Goal: Task Accomplishment & Management: Complete application form

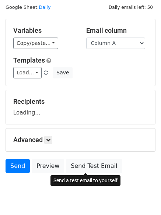
scroll to position [42, 0]
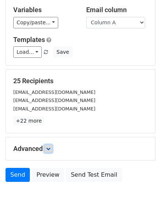
click at [49, 148] on icon at bounding box center [48, 148] width 4 height 4
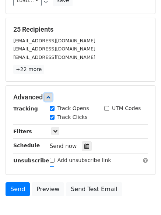
scroll to position [134, 0]
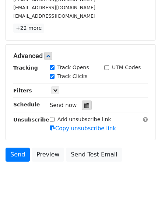
click at [84, 104] on icon at bounding box center [86, 105] width 5 height 5
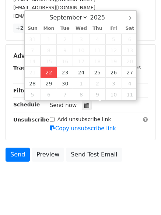
type input "2025-09-22 12:00"
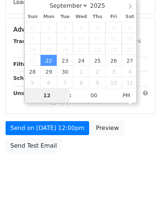
type input "4"
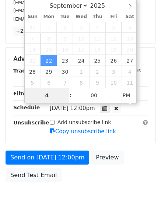
scroll to position [134, 0]
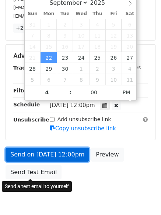
type input "2025-09-22 16:00"
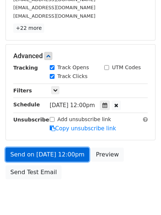
click at [42, 150] on link "Send on Sep 22 at 12:00pm" at bounding box center [47, 154] width 83 height 14
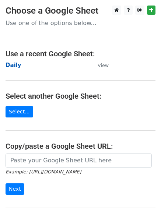
click at [14, 64] on strong "Daily" at bounding box center [14, 65] width 16 height 7
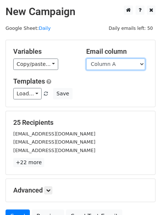
click at [107, 64] on select "Column A Column B Column C Column D Column E Column F" at bounding box center [115, 63] width 59 height 11
select select "Column B"
click at [86, 58] on select "Column A Column B Column C Column D Column E Column F" at bounding box center [115, 63] width 59 height 11
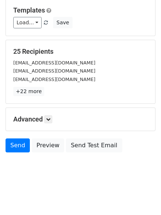
click at [55, 119] on h5 "Advanced" at bounding box center [80, 119] width 134 height 8
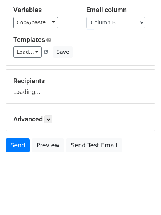
scroll to position [42, 0]
click at [55, 118] on form "Variables Copy/paste... {{Column A}} {{Column B}} {{Column C}} {{Column D}} {{C…" at bounding box center [81, 77] width 150 height 158
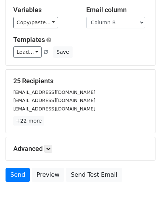
click at [51, 116] on div "25 Recipients info@thesiswritinghelp.com.pk info@i-tech.se booking@ecosubsea.co…" at bounding box center [80, 101] width 134 height 48
click at [50, 150] on icon at bounding box center [48, 148] width 4 height 4
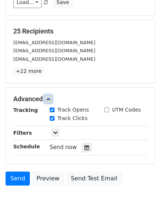
scroll to position [132, 0]
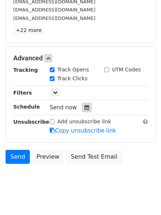
click at [84, 105] on icon at bounding box center [86, 107] width 5 height 5
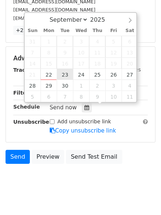
type input "2025-09-23 12:00"
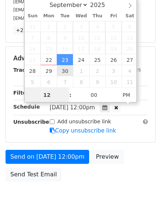
scroll to position [0, 0]
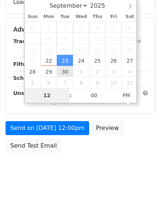
type input "5"
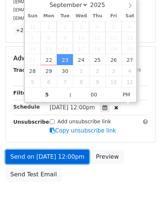
type input "2025-09-23 17:00"
click at [37, 154] on link "Send on Sep 23 at 12:00pm" at bounding box center [47, 157] width 83 height 14
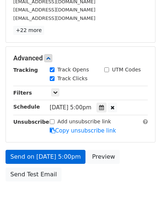
scroll to position [131, 0]
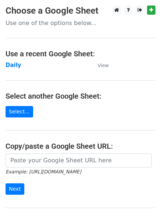
click at [19, 63] on td "Daily" at bounding box center [48, 65] width 84 height 8
click at [15, 64] on strong "Daily" at bounding box center [14, 65] width 16 height 7
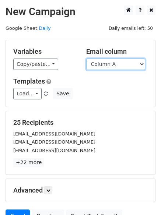
click at [109, 66] on select "Column A Column B Column C Column D Column E Column F" at bounding box center [115, 63] width 59 height 11
select select "Column C"
click at [86, 58] on select "Column A Column B Column C Column D Column E Column F" at bounding box center [115, 63] width 59 height 11
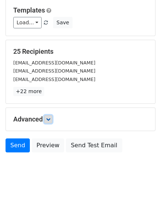
click at [51, 115] on link at bounding box center [48, 119] width 8 height 8
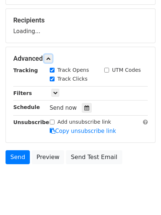
scroll to position [108, 0]
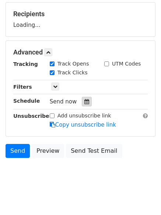
click at [82, 106] on div "Tracking Track Opens UTM Codes Track Clicks Filters Only include spreadsheet ro…" at bounding box center [80, 94] width 134 height 69
click at [82, 80] on hr at bounding box center [80, 80] width 134 height 0
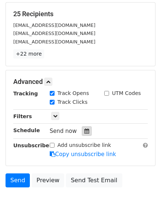
click at [82, 130] on div at bounding box center [87, 131] width 10 height 10
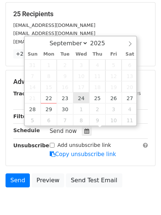
type input "2025-09-24 12:00"
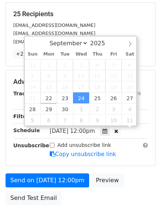
scroll to position [0, 0]
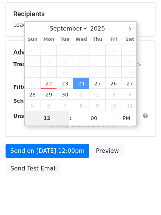
type input "6"
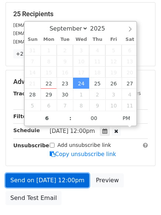
type input "2025-09-24 18:00"
click at [54, 180] on link "Send on Sep 24 at 12:00pm" at bounding box center [47, 180] width 83 height 14
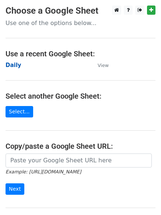
click at [11, 64] on strong "Daily" at bounding box center [14, 65] width 16 height 7
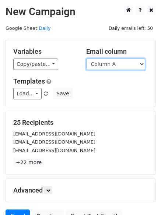
click at [108, 64] on select "Column A Column B Column C Column D Column E Column F" at bounding box center [115, 63] width 59 height 11
select select "Column D"
click at [86, 58] on select "Column A Column B Column C Column D Column E Column F" at bounding box center [115, 63] width 59 height 11
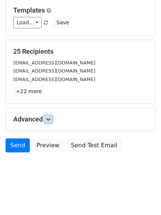
click at [50, 116] on link at bounding box center [48, 119] width 8 height 8
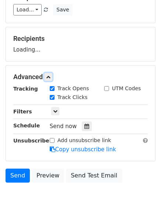
scroll to position [98, 0]
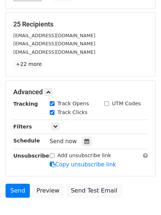
click at [84, 135] on div "Tracking Track Opens UTM Codes Track Clicks Filters Only include spreadsheet ro…" at bounding box center [80, 134] width 134 height 69
click at [84, 140] on icon at bounding box center [86, 141] width 5 height 5
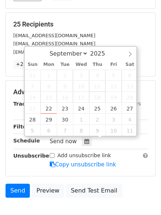
click at [99, 102] on span "18" at bounding box center [97, 96] width 16 height 11
type input "2025-09-25 12:00"
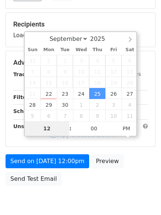
type input "7"
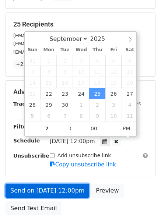
type input "2025-09-25 19:00"
click at [53, 189] on link "Send on Sep 25 at 12:00pm" at bounding box center [47, 190] width 83 height 14
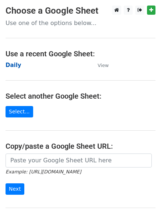
click at [7, 64] on strong "Daily" at bounding box center [14, 65] width 16 height 7
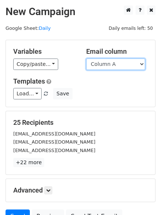
click at [109, 65] on select "Column A Column B Column C Column D Column E Column F" at bounding box center [115, 63] width 59 height 11
select select "Column E"
click at [86, 58] on select "Column A Column B Column C Column D Column E Column F" at bounding box center [115, 63] width 59 height 11
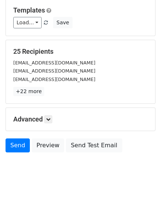
click at [46, 113] on div "Advanced Tracking Track Opens UTM Codes Track Clicks Filters Only include sprea…" at bounding box center [80, 119] width 149 height 23
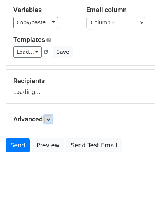
click at [50, 119] on icon at bounding box center [48, 119] width 4 height 4
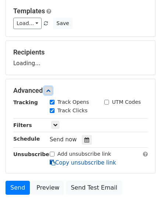
scroll to position [102, 0]
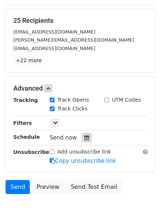
click at [84, 137] on icon at bounding box center [86, 137] width 5 height 5
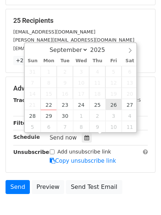
type input "2025-09-26 12:00"
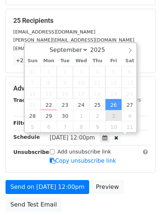
scroll to position [0, 0]
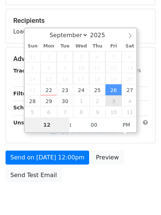
type input "8"
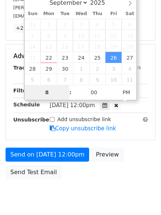
scroll to position [161, 0]
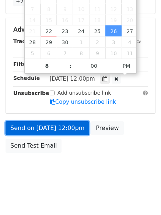
type input "2025-09-26 20:00"
click at [61, 131] on link "Send on Sep 26 at 12:00pm" at bounding box center [47, 128] width 83 height 14
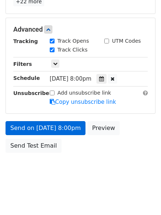
scroll to position [131, 0]
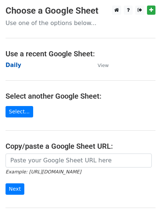
click at [13, 64] on strong "Daily" at bounding box center [14, 65] width 16 height 7
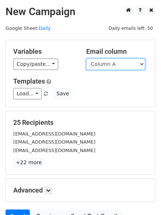
click at [111, 66] on select "Column A Column B Column C Column D Column E Column F" at bounding box center [115, 63] width 59 height 11
select select "Column F"
click at [86, 58] on select "Column A Column B Column C Column D Column E Column F" at bounding box center [115, 63] width 59 height 11
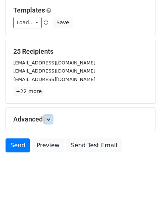
click at [47, 121] on link at bounding box center [48, 119] width 8 height 8
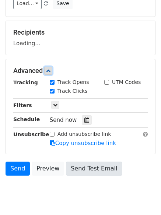
scroll to position [108, 0]
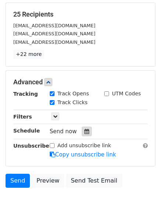
click at [85, 129] on icon at bounding box center [86, 131] width 5 height 5
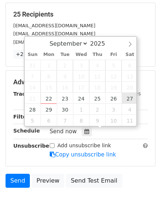
type input "[DATE] 12:00"
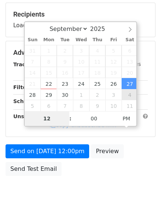
type input "9"
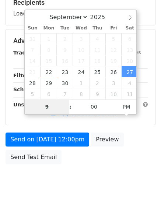
scroll to position [131, 0]
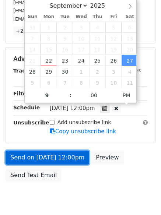
type input "[DATE] 21:00"
click at [60, 150] on link "Send on [DATE] 12:00pm" at bounding box center [47, 157] width 83 height 14
